Goal: Communication & Community: Connect with others

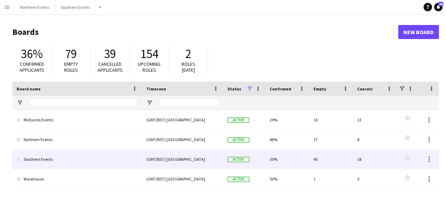
click at [49, 155] on link "Southern Events" at bounding box center [77, 160] width 121 height 20
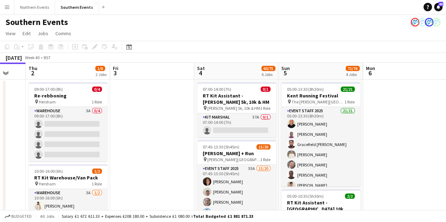
scroll to position [0, 312]
drag, startPoint x: 230, startPoint y: 162, endPoint x: 175, endPoint y: 163, distance: 55.4
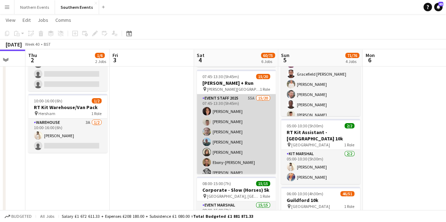
scroll to position [70, 0]
click at [229, 129] on app-card-role "Event Staff 2025 55A 15/20 07:45-13:30 (5h45m) [PERSON_NAME] [PERSON_NAME] [PER…" at bounding box center [236, 203] width 79 height 218
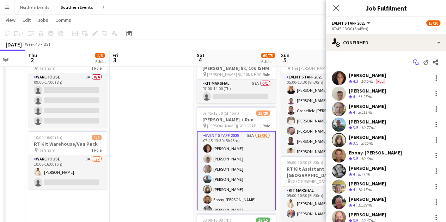
scroll to position [32, 0]
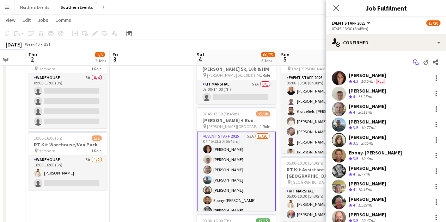
click at [411, 62] on app-icon "Start chat" at bounding box center [416, 62] width 10 height 10
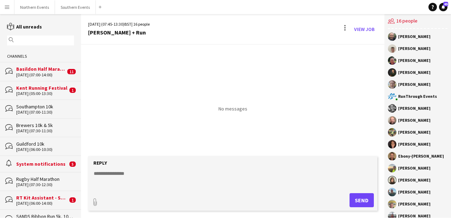
scroll to position [9, 0]
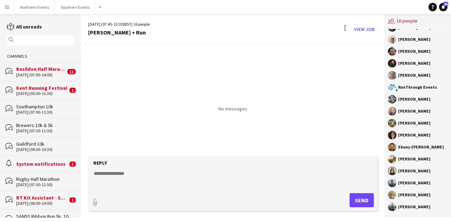
drag, startPoint x: 399, startPoint y: 36, endPoint x: 450, endPoint y: 239, distance: 209.7
click at [446, 222] on html "Menu Boards Boards Boards All jobs Status Workforce Workforce My Workforce Recr…" at bounding box center [225, 111] width 451 height 222
copy div "[PERSON_NAME] [PERSON_NAME] [PERSON_NAME] [PERSON_NAME] [PERSON_NAME] RunThroug…"
click at [436, 188] on app-chat-member "[PERSON_NAME]" at bounding box center [418, 185] width 60 height 12
